Goal: Transaction & Acquisition: Purchase product/service

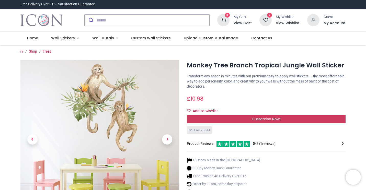
click at [266, 120] on span "Customise Now!" at bounding box center [265, 118] width 29 height 5
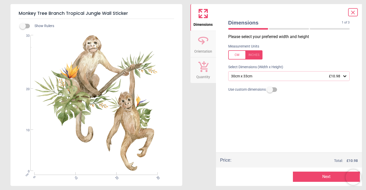
click at [269, 78] on div "30cm x 33cm £10.98" at bounding box center [286, 76] width 112 height 4
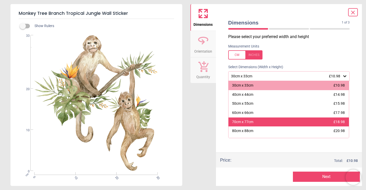
click at [247, 122] on div "70cm x 77cm" at bounding box center [242, 121] width 21 height 5
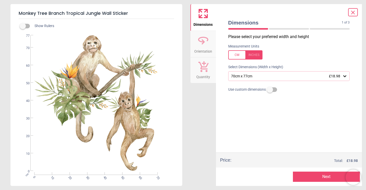
click at [321, 175] on button "Next" at bounding box center [326, 177] width 67 height 10
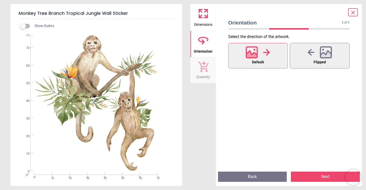
click at [324, 176] on button "Next" at bounding box center [325, 177] width 69 height 10
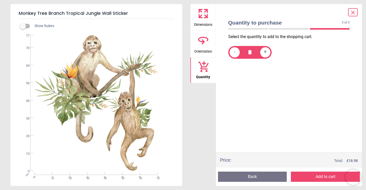
click at [324, 176] on button "Add to cart" at bounding box center [325, 177] width 69 height 10
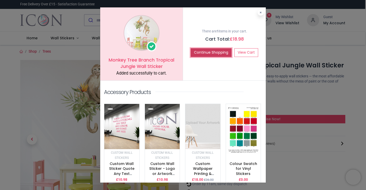
click at [209, 52] on button "Continue Shopping" at bounding box center [210, 52] width 41 height 9
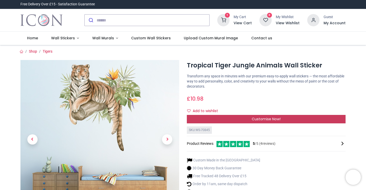
click at [247, 119] on div "Customise Now!" at bounding box center [266, 119] width 159 height 9
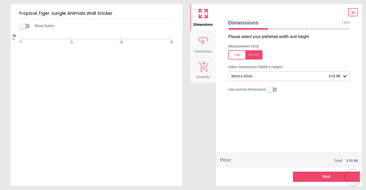
click at [273, 79] on div "30cm x 32cm £10.98" at bounding box center [289, 76] width 122 height 10
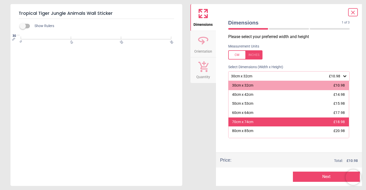
click at [249, 121] on div "70cm x 74cm" at bounding box center [242, 121] width 21 height 5
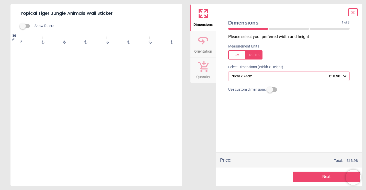
click at [297, 77] on div "70cm x 74cm £18.98" at bounding box center [286, 76] width 112 height 4
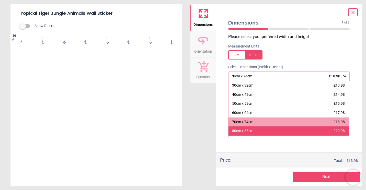
click at [252, 130] on div "80cm x 85cm" at bounding box center [242, 130] width 21 height 5
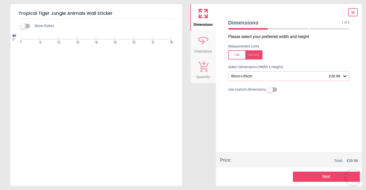
click at [315, 178] on button "Next" at bounding box center [326, 177] width 67 height 10
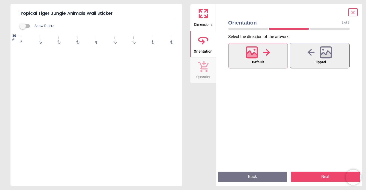
click at [322, 177] on button "Next" at bounding box center [325, 177] width 69 height 10
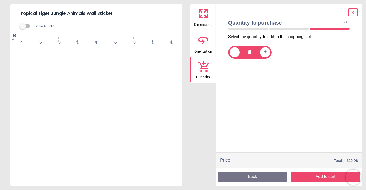
click at [322, 177] on button "Add to cart" at bounding box center [325, 177] width 69 height 10
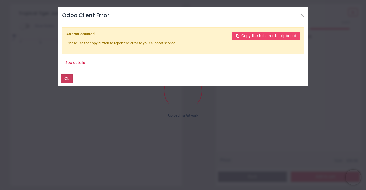
click at [69, 76] on button "Ok" at bounding box center [66, 78] width 11 height 9
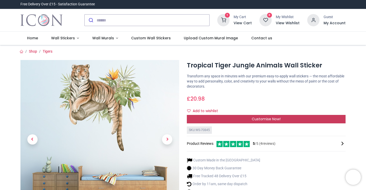
click at [231, 119] on div "Customise Now!" at bounding box center [266, 119] width 159 height 9
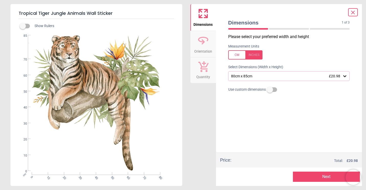
click at [262, 76] on div "80cm x 85cm £20.98" at bounding box center [286, 76] width 112 height 4
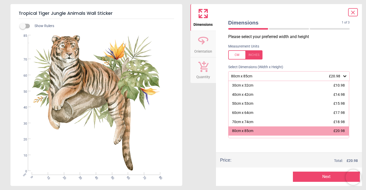
click at [335, 50] on div "Measurement Units" at bounding box center [289, 52] width 130 height 20
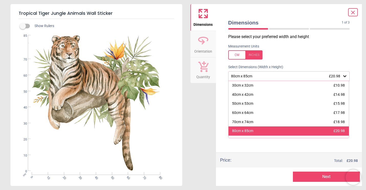
click at [249, 134] on div "80cm x 85cm" at bounding box center [242, 130] width 21 height 5
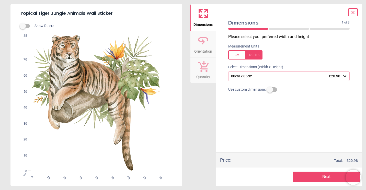
click at [313, 177] on button "Next" at bounding box center [326, 177] width 67 height 10
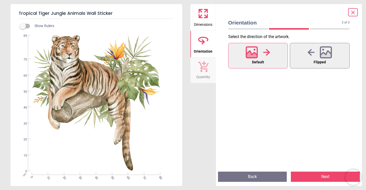
click at [324, 176] on button "Next" at bounding box center [325, 177] width 69 height 10
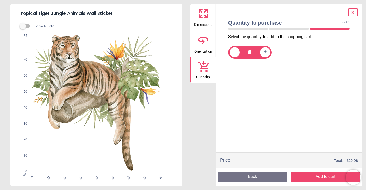
click at [320, 176] on button "Add to cart" at bounding box center [325, 177] width 69 height 10
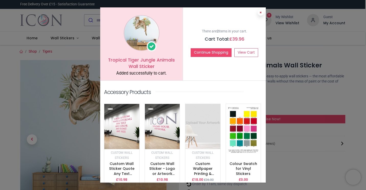
click at [259, 14] on icon at bounding box center [260, 12] width 2 height 3
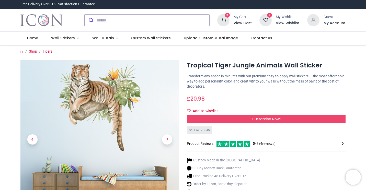
click at [229, 17] on sup "2" at bounding box center [227, 15] width 5 height 5
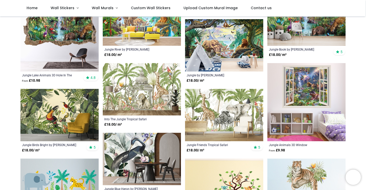
scroll to position [155, 0]
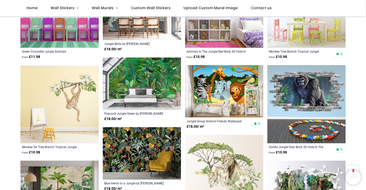
scroll to position [891, 0]
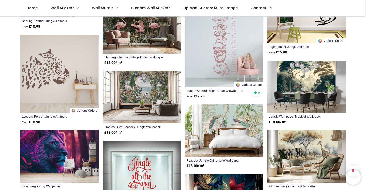
scroll to position [1798, 0]
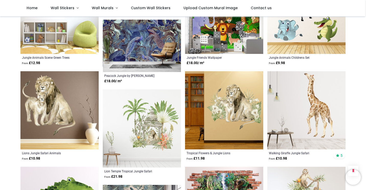
scroll to position [670, 0]
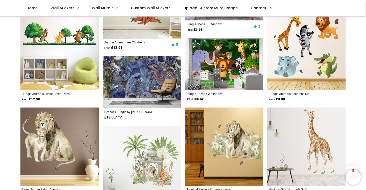
scroll to position [657, 0]
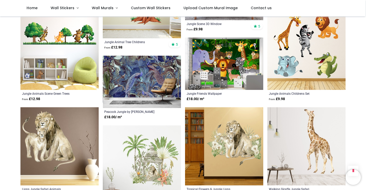
click at [286, 135] on img at bounding box center [306, 146] width 78 height 78
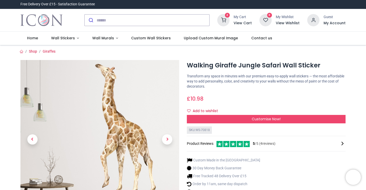
click at [196, 98] on span "10.98" at bounding box center [196, 98] width 13 height 7
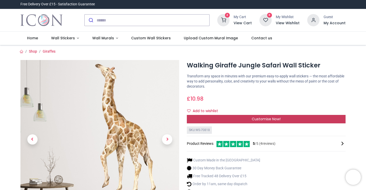
click at [248, 118] on div "Customise Now!" at bounding box center [266, 119] width 159 height 9
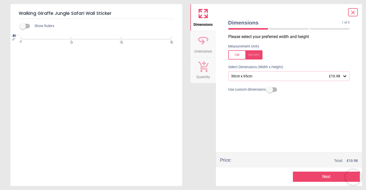
click at [266, 80] on div "30cm x 65cm £10.98" at bounding box center [289, 76] width 122 height 10
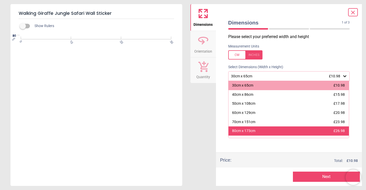
click at [250, 134] on div "80cm x 173cm £26.98" at bounding box center [288, 130] width 121 height 9
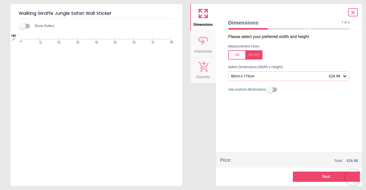
click at [311, 175] on button "Next" at bounding box center [326, 177] width 67 height 10
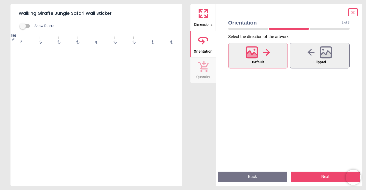
click at [321, 177] on button "Next" at bounding box center [325, 177] width 69 height 10
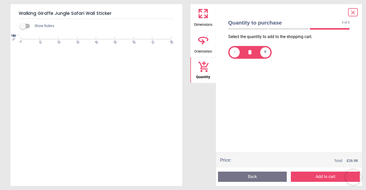
click at [310, 178] on button "Add to cart" at bounding box center [325, 177] width 69 height 10
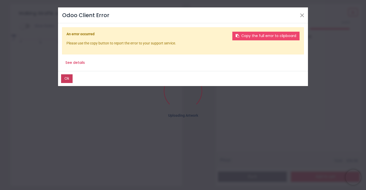
click at [63, 81] on button "Ok" at bounding box center [66, 78] width 11 height 9
